Goal: Transaction & Acquisition: Purchase product/service

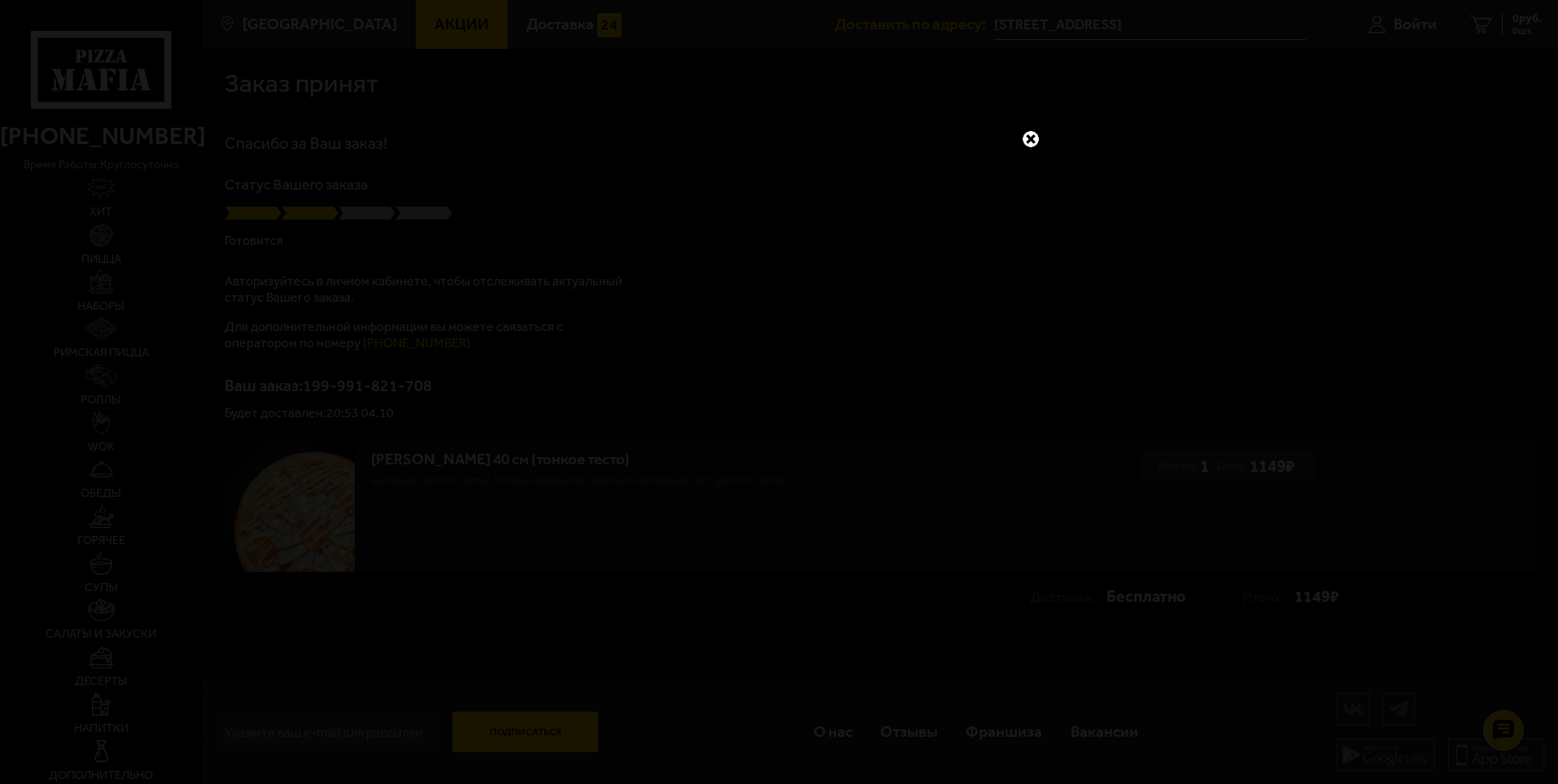
click at [1035, 139] on link at bounding box center [1030, 139] width 21 height 21
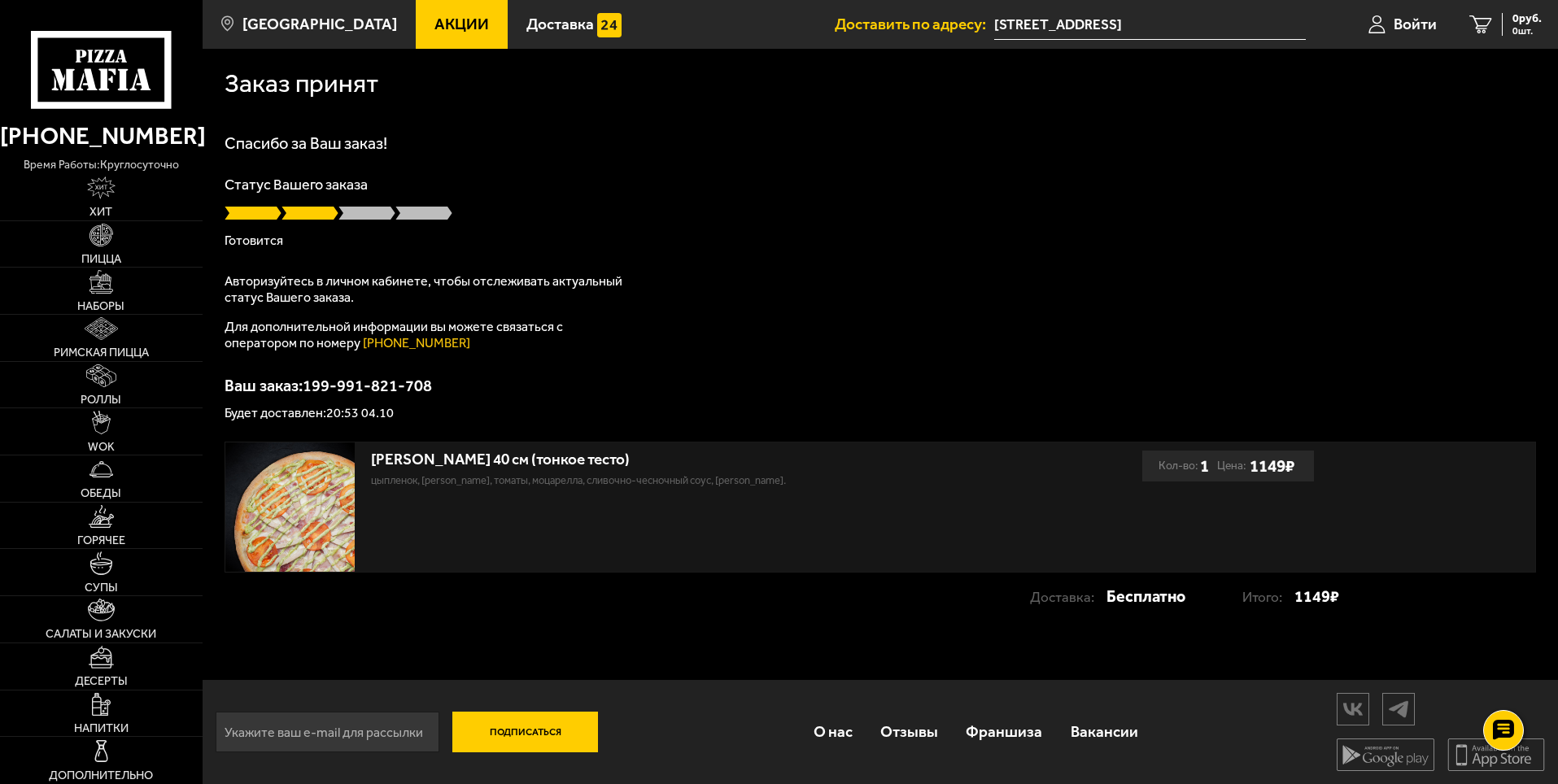
click at [743, 367] on div "Спасибо за Ваш заказ! Статус Вашего заказа [PERSON_NAME] Авторизуйтесь в личном…" at bounding box center [880, 277] width 1311 height 285
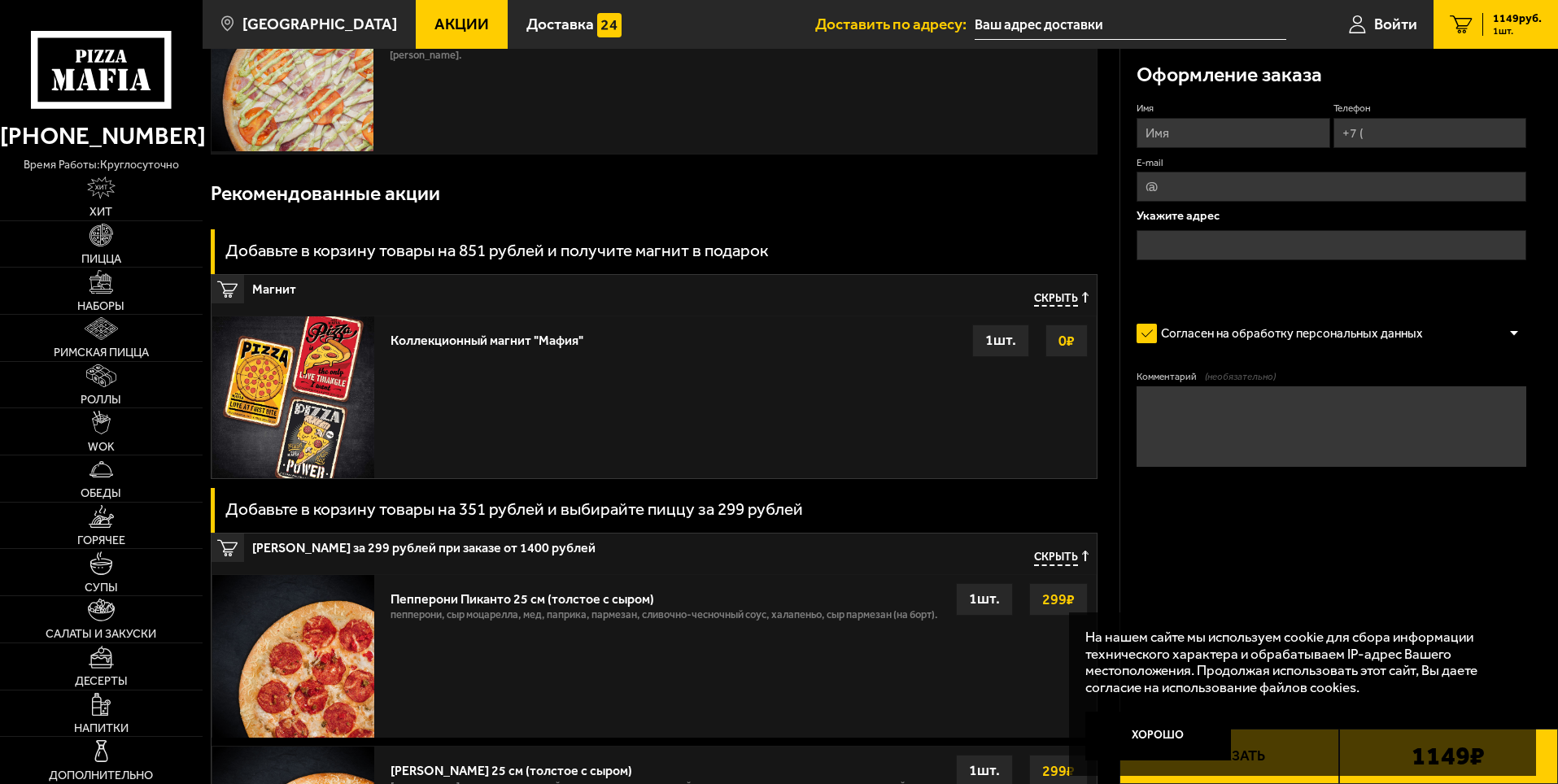
scroll to position [163, 0]
